Goal: Task Accomplishment & Management: Use online tool/utility

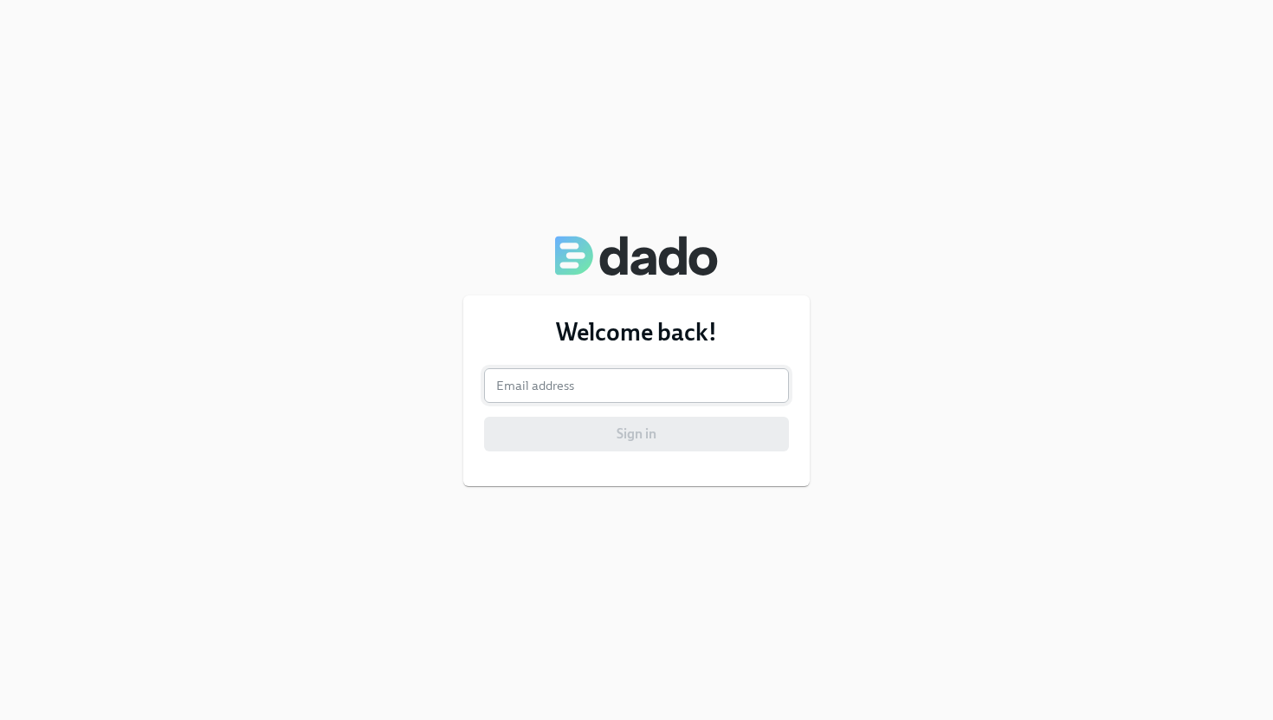
click at [704, 387] on input "email" at bounding box center [636, 385] width 305 height 35
type input "[EMAIL_ADDRESS][PERSON_NAME][DOMAIN_NAME]"
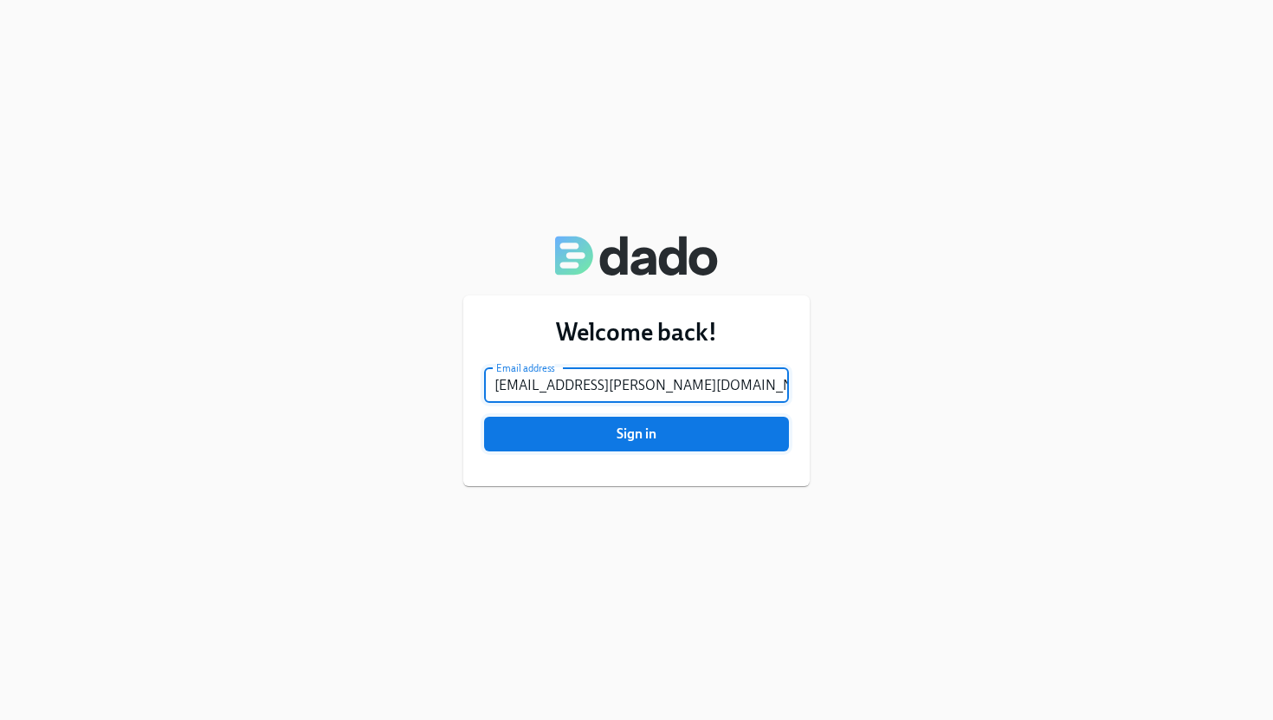
click at [700, 425] on span "Sign in" at bounding box center [636, 433] width 281 height 17
click at [484, 416] on button "Sign in" at bounding box center [636, 433] width 305 height 35
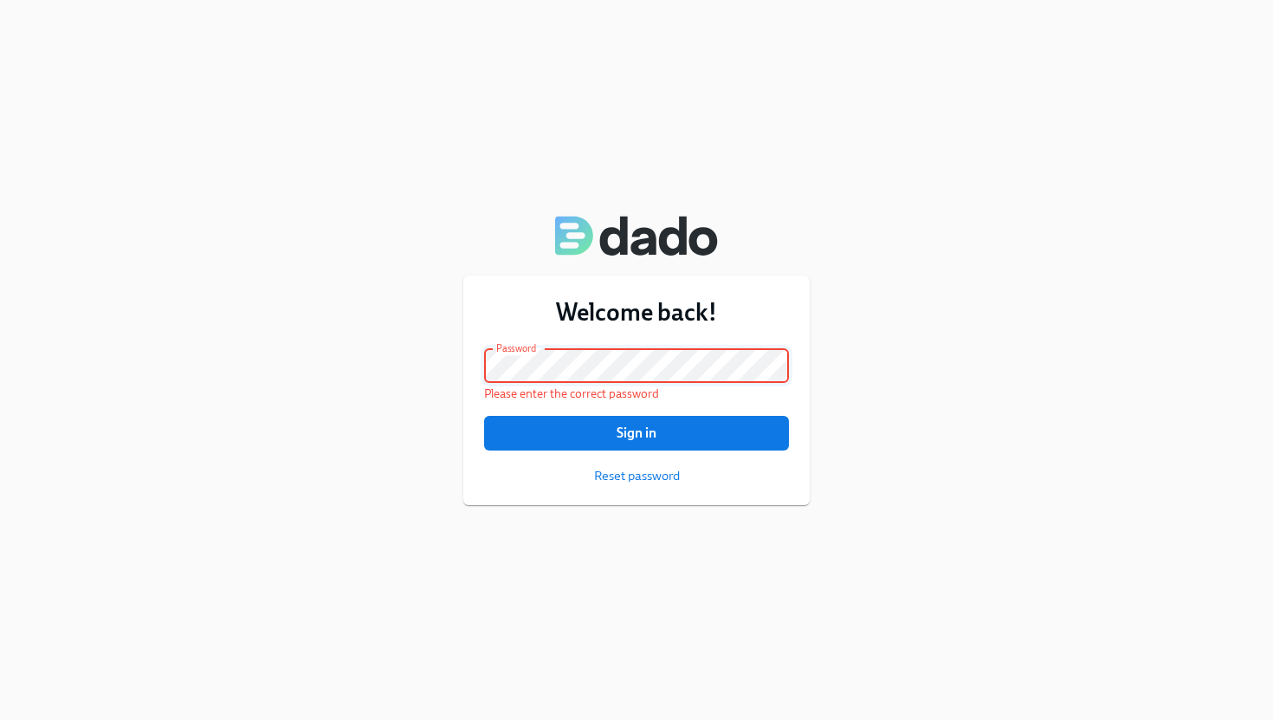
click at [484, 416] on button "Sign in" at bounding box center [636, 433] width 305 height 35
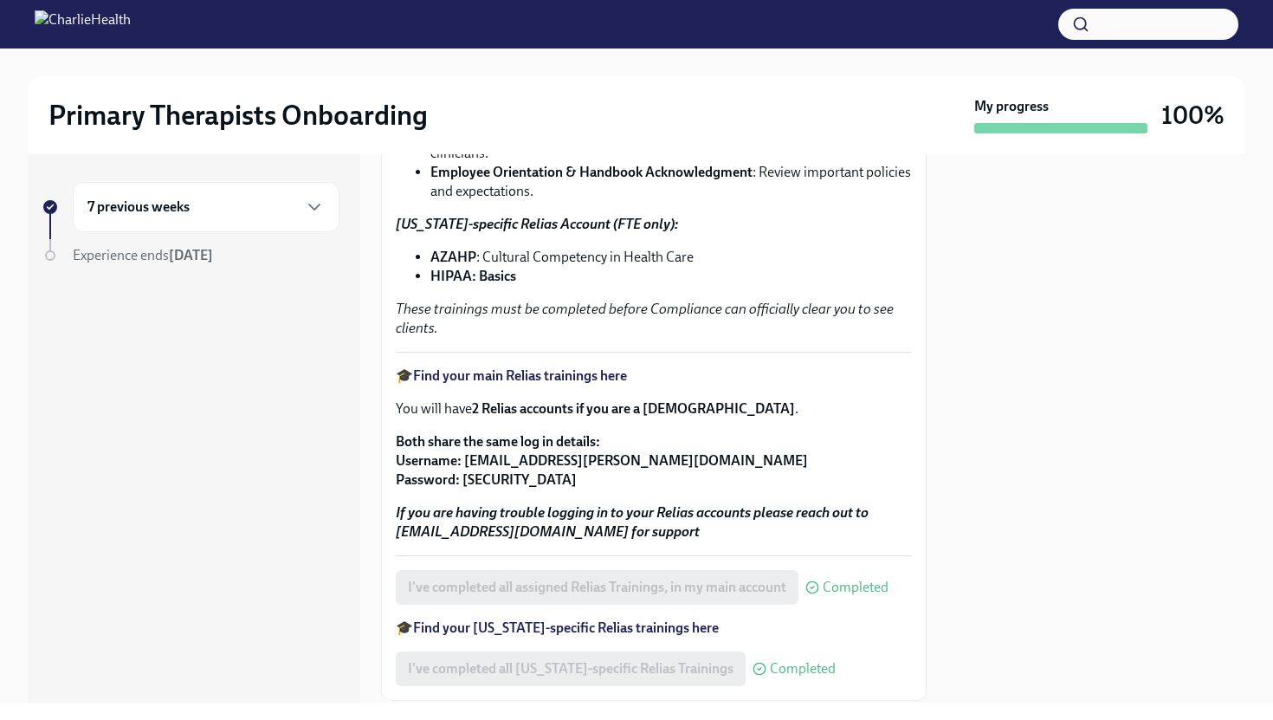
scroll to position [342, 0]
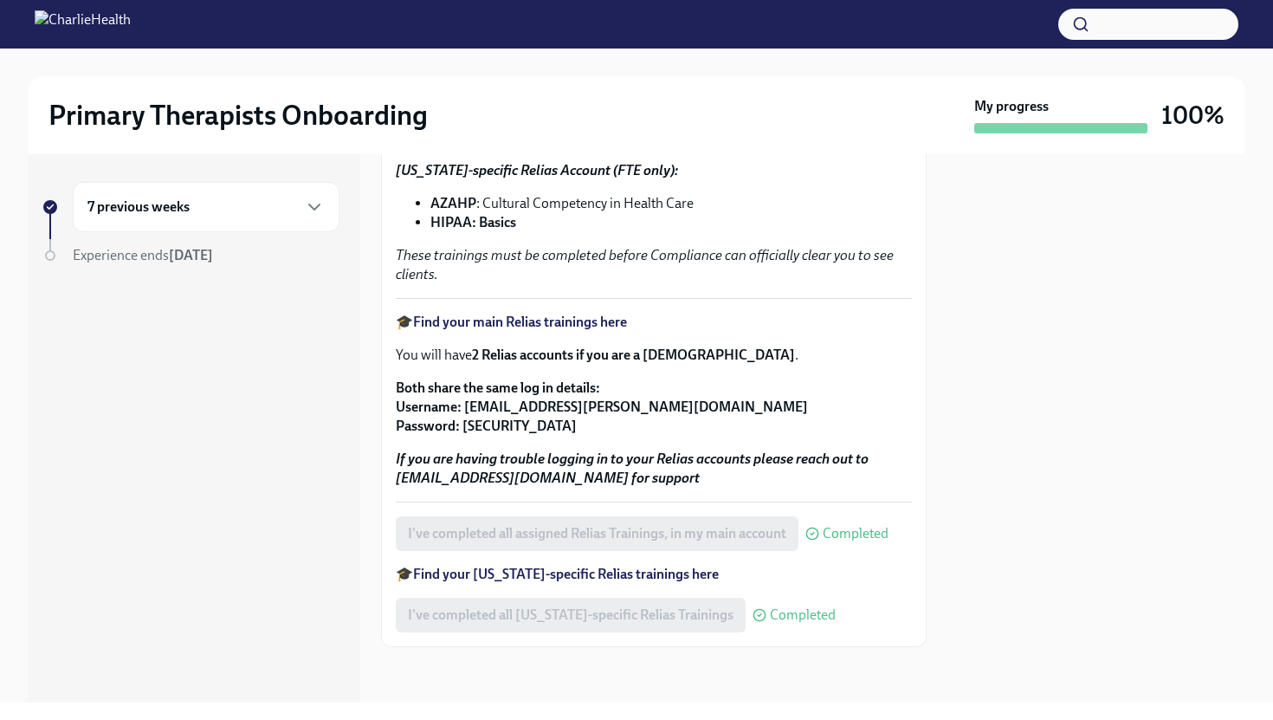
click at [515, 576] on strong "Find your [US_STATE]-specific Relias trainings here" at bounding box center [566, 573] width 306 height 16
